Goal: Find specific page/section: Find specific page/section

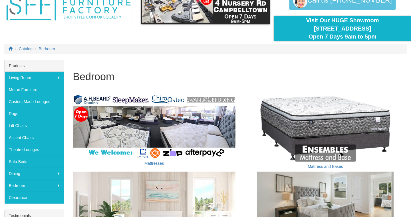
scroll to position [34, 0]
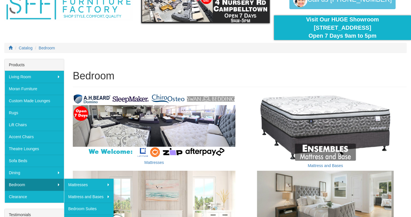
click at [27, 184] on link "Bedroom" at bounding box center [34, 184] width 59 height 12
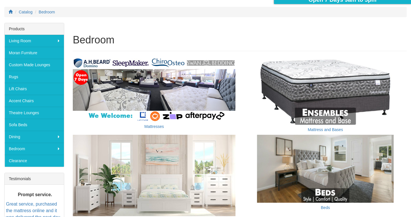
scroll to position [64, 0]
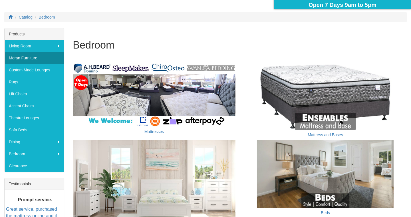
click at [34, 58] on link "Moran Furniture" at bounding box center [34, 58] width 59 height 12
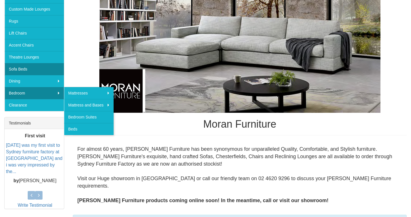
scroll to position [124, 0]
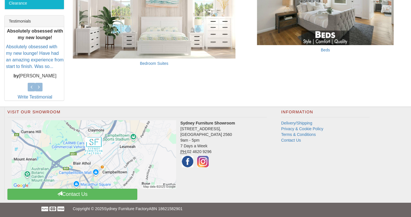
scroll to position [227, 0]
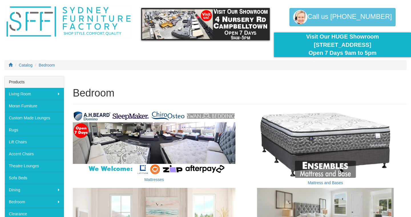
scroll to position [15, 0]
